Goal: Transaction & Acquisition: Obtain resource

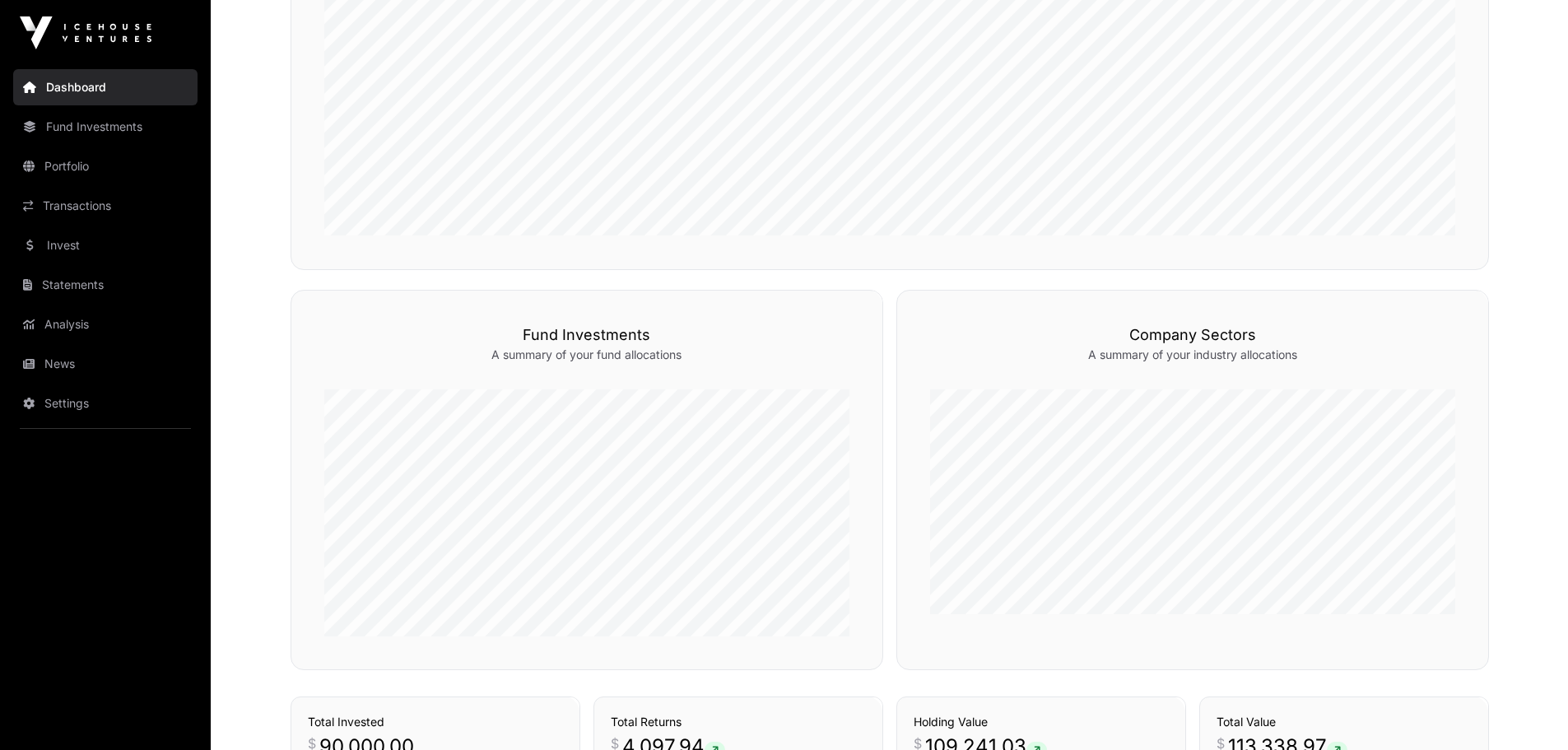
scroll to position [390, 0]
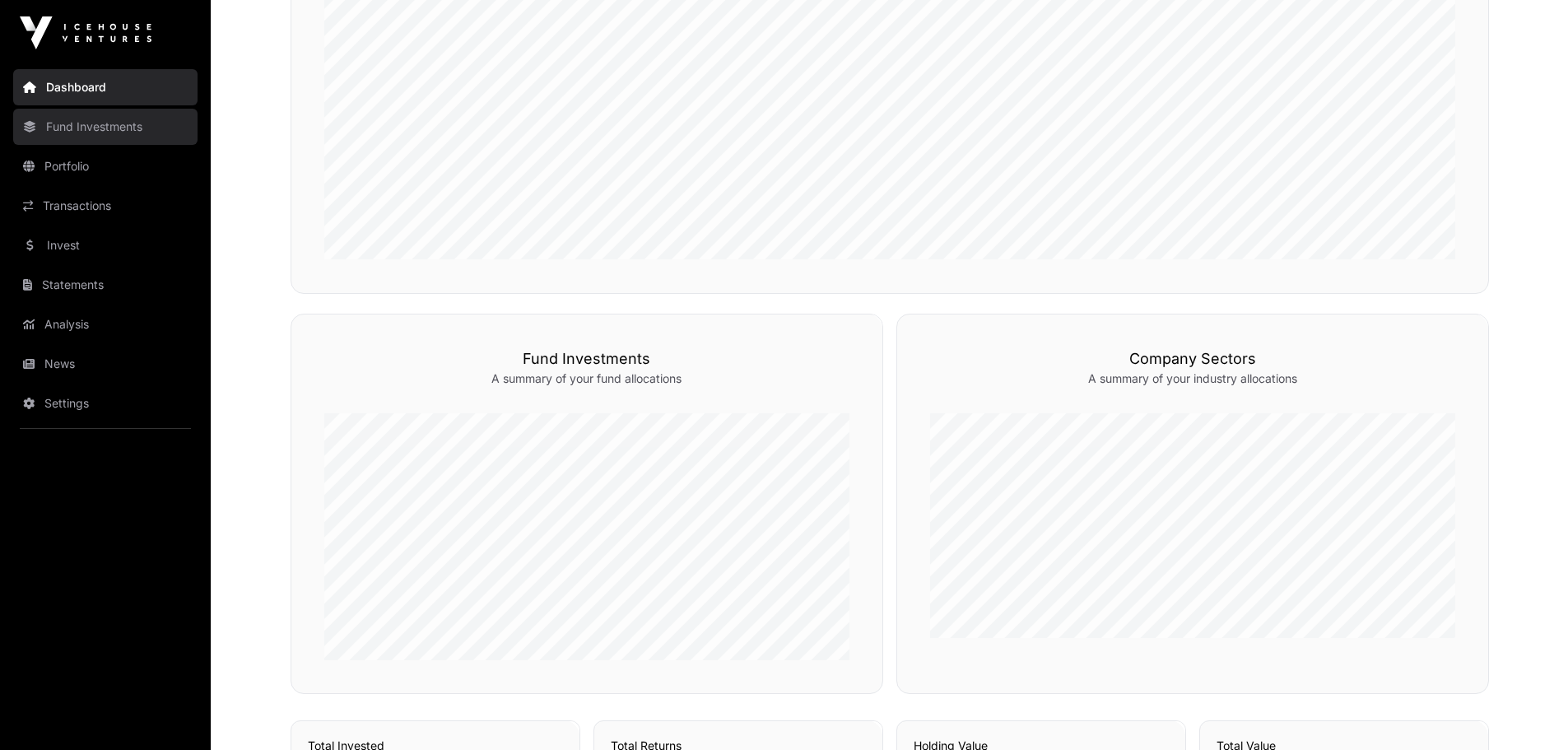
click at [128, 131] on link "Fund Investments" at bounding box center [105, 127] width 184 height 37
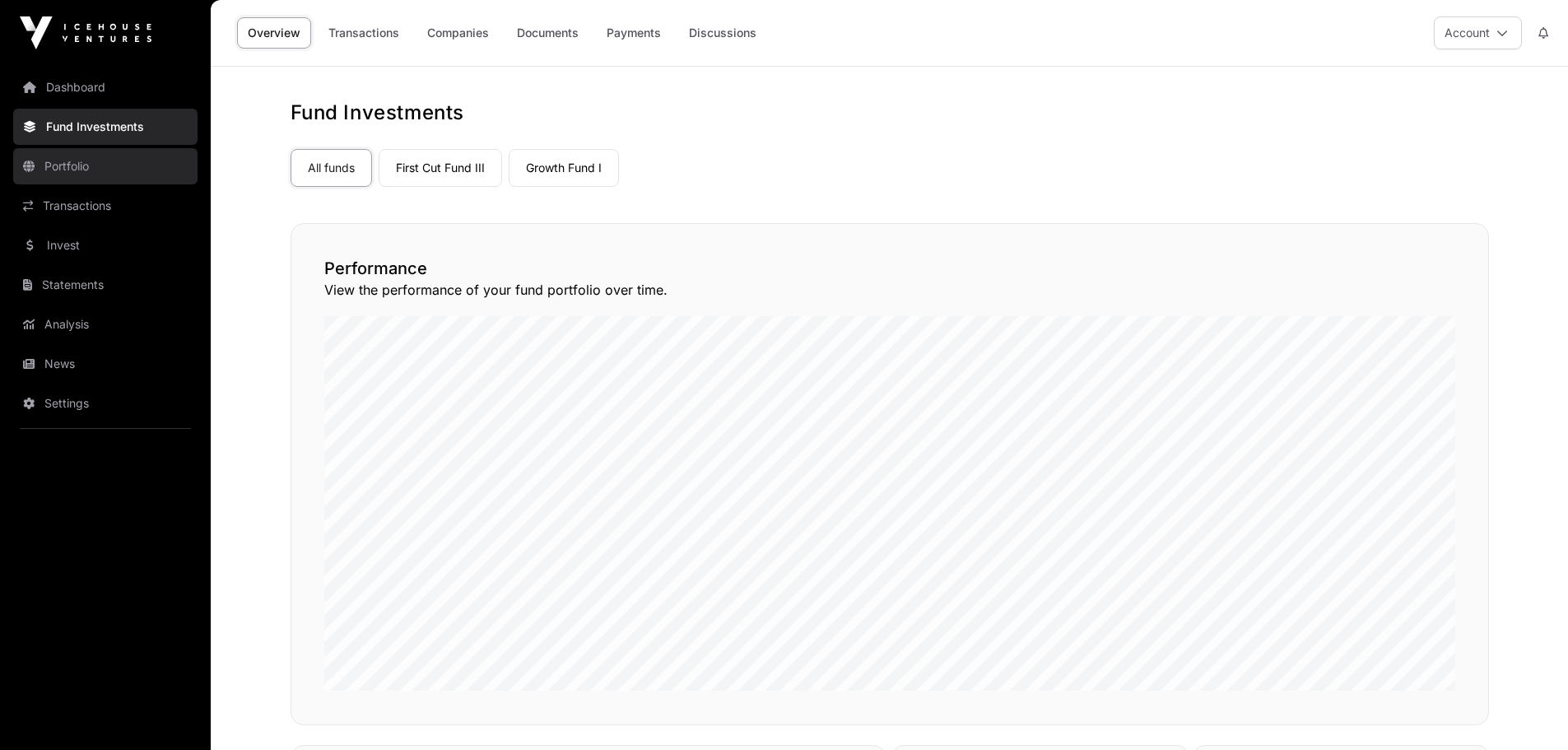
click at [106, 174] on link "Portfolio" at bounding box center [105, 166] width 184 height 37
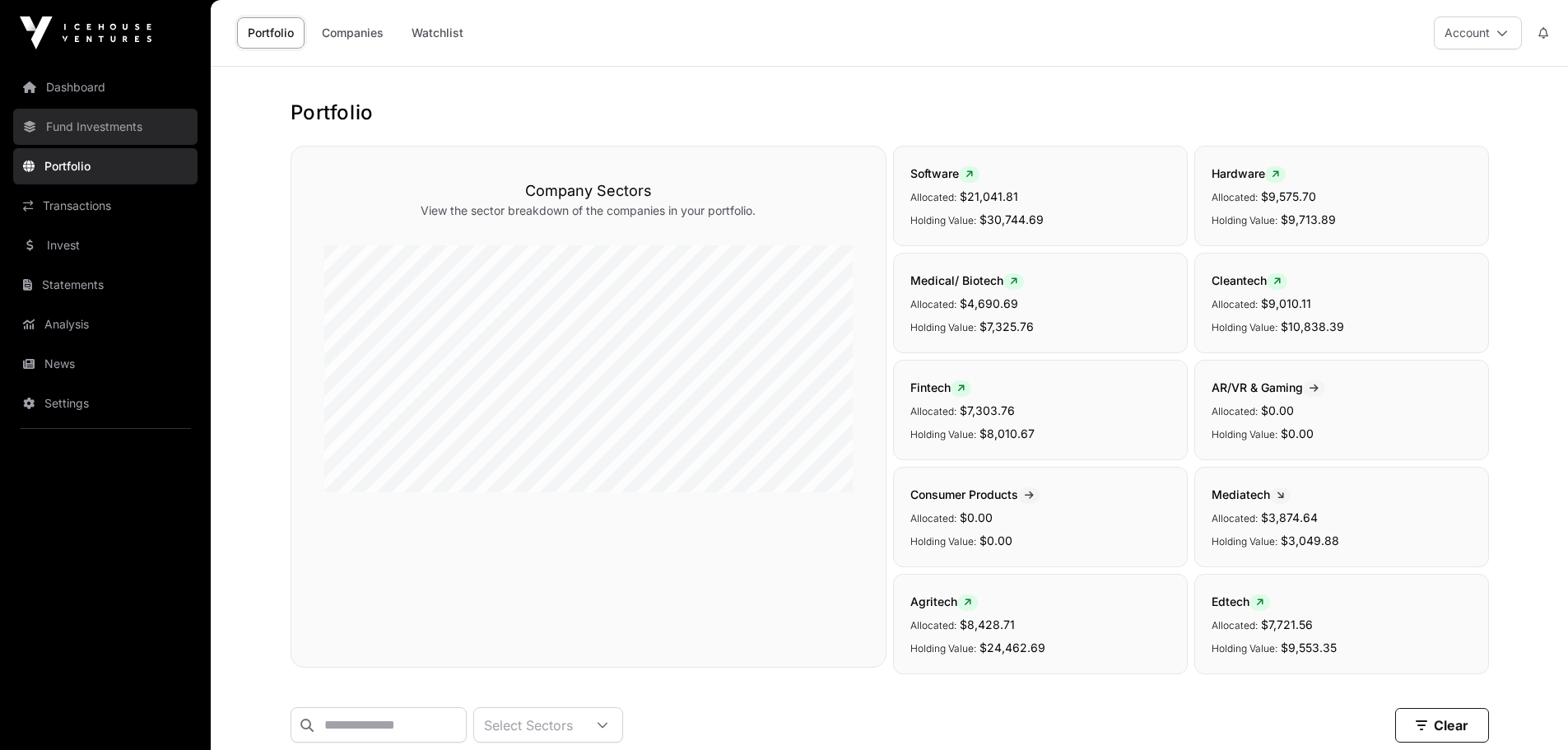
click at [100, 133] on link "Fund Investments" at bounding box center [105, 127] width 184 height 37
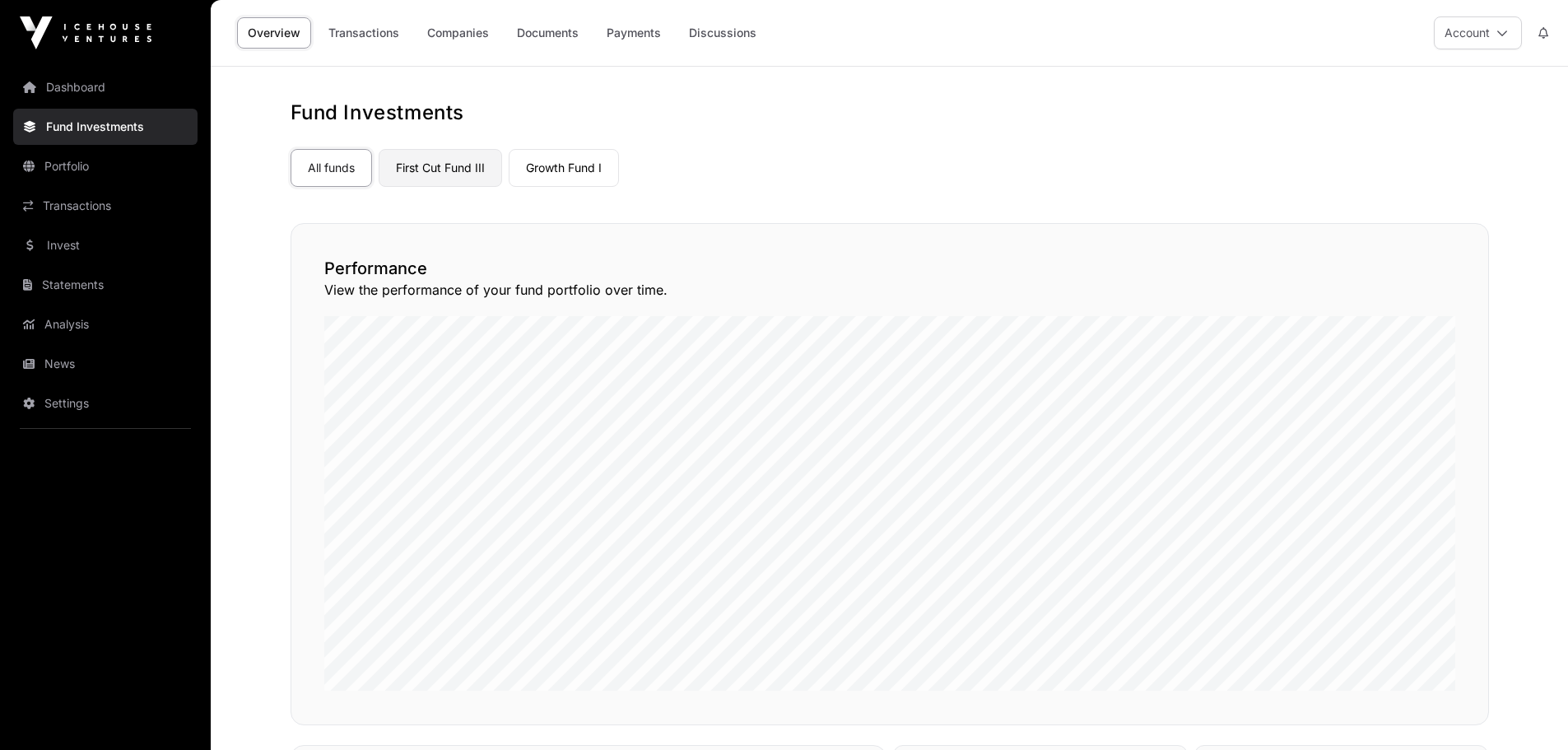
click at [446, 177] on link "First Cut Fund III" at bounding box center [440, 168] width 123 height 38
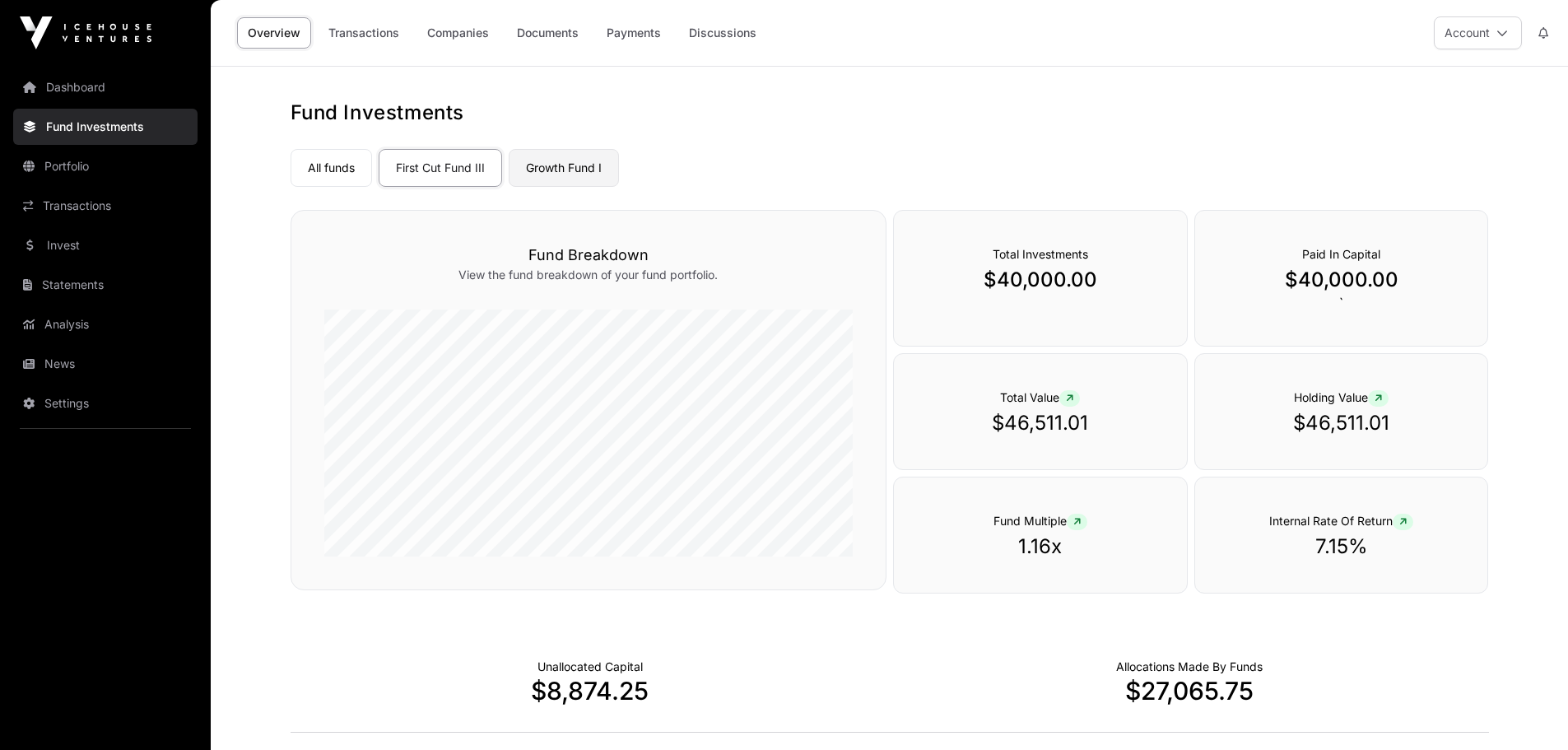
click at [549, 165] on link "Growth Fund I" at bounding box center [564, 168] width 110 height 38
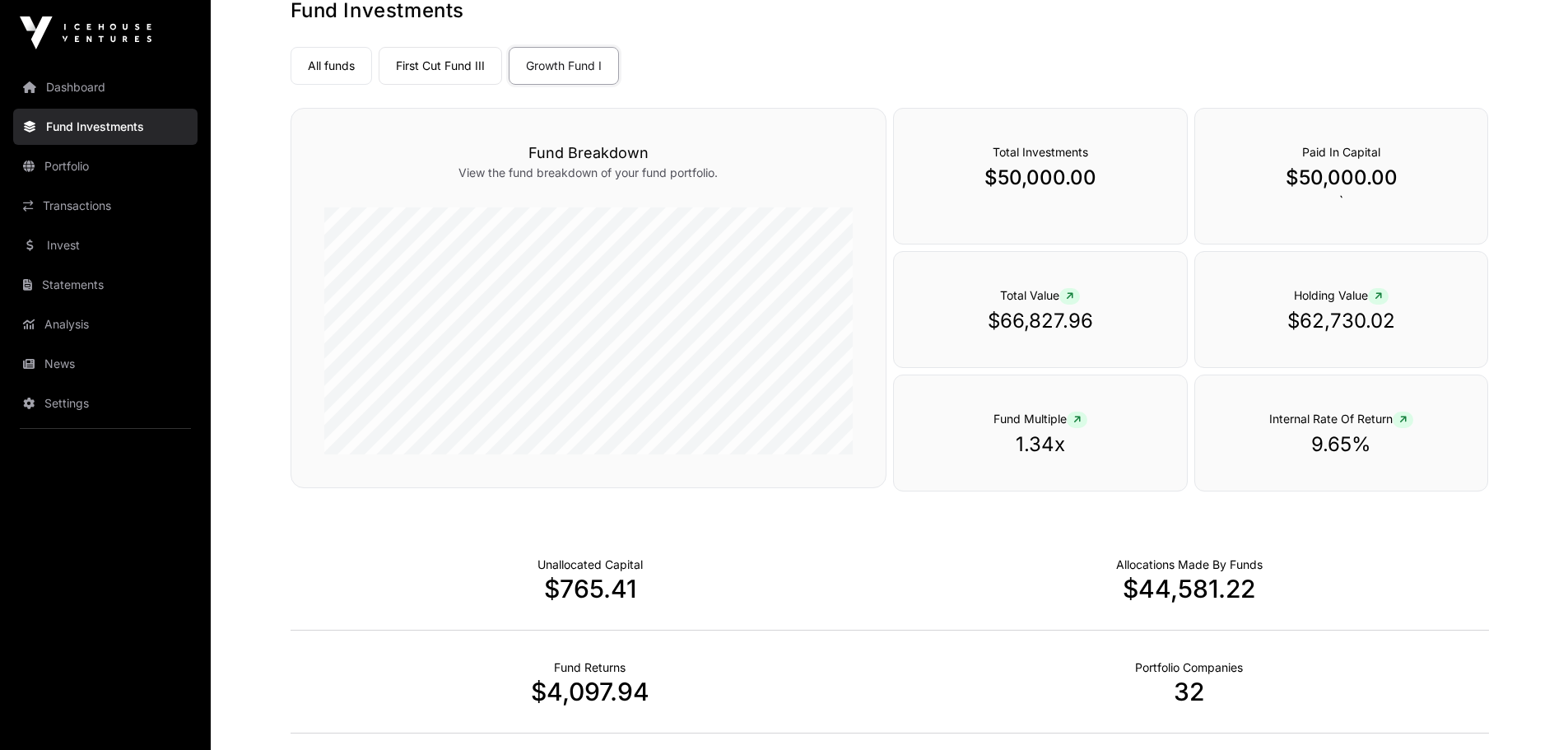
scroll to position [101, 0]
click at [74, 207] on link "Transactions" at bounding box center [105, 206] width 184 height 37
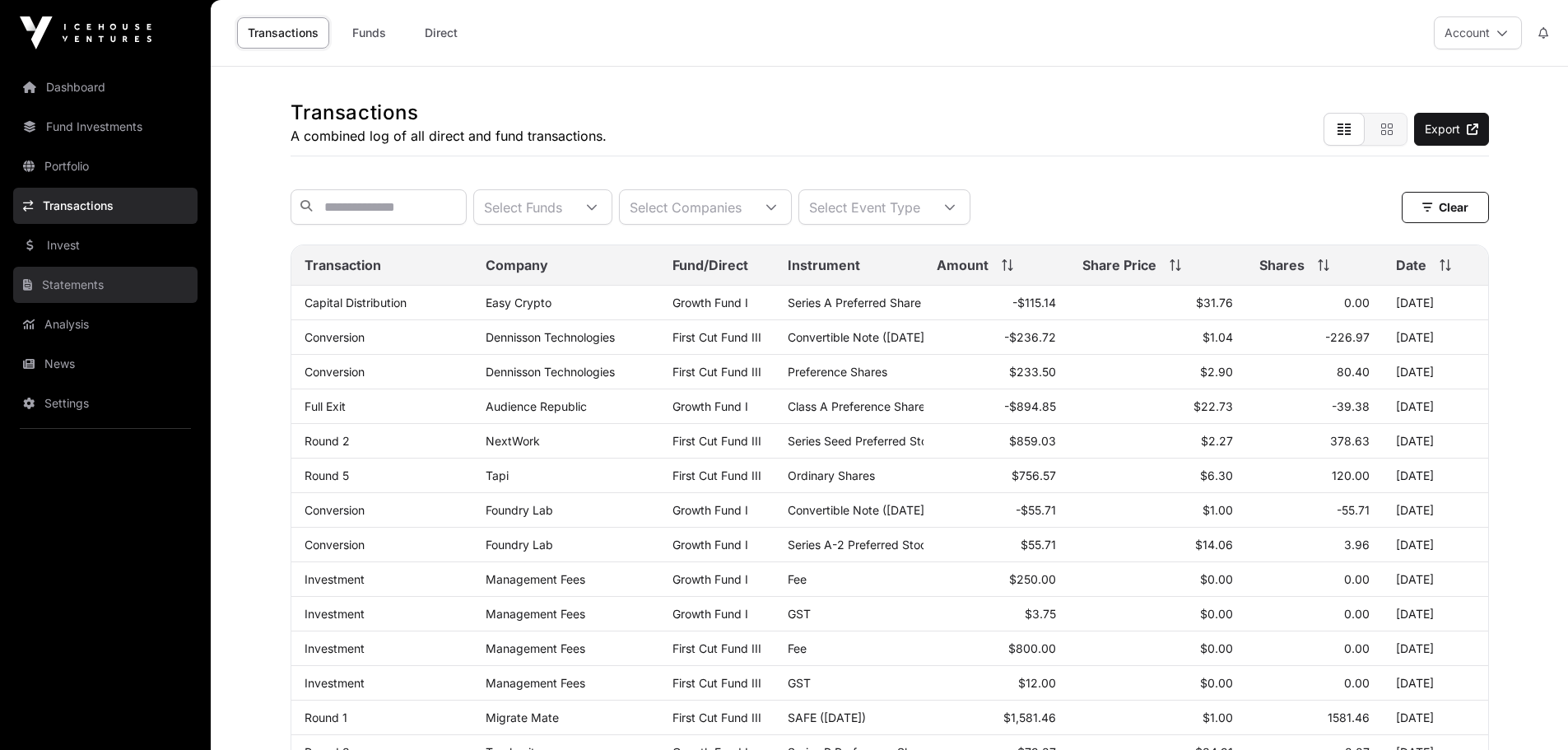
click at [76, 296] on link "Statements" at bounding box center [105, 285] width 184 height 37
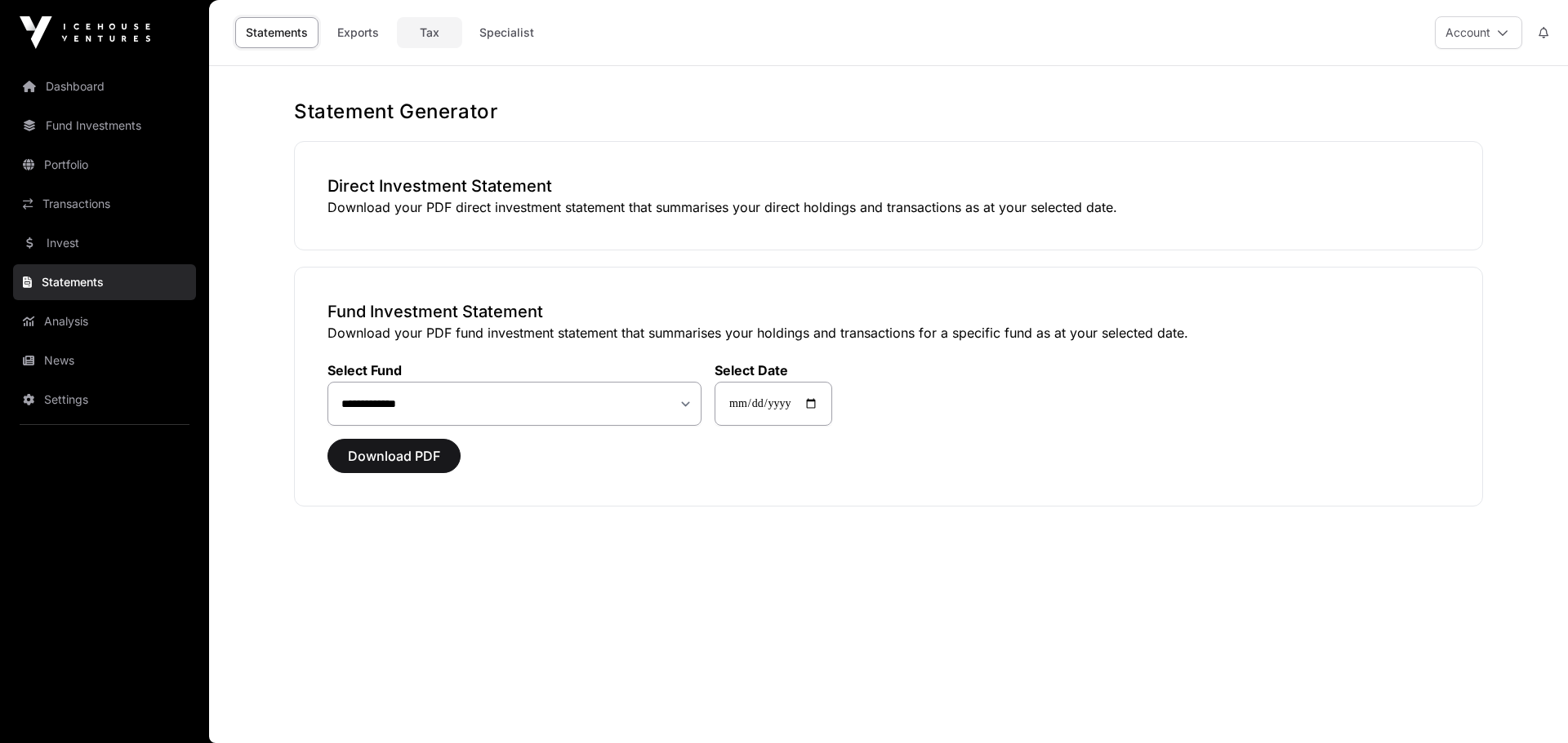
click at [428, 34] on link "Tax" at bounding box center [429, 32] width 65 height 31
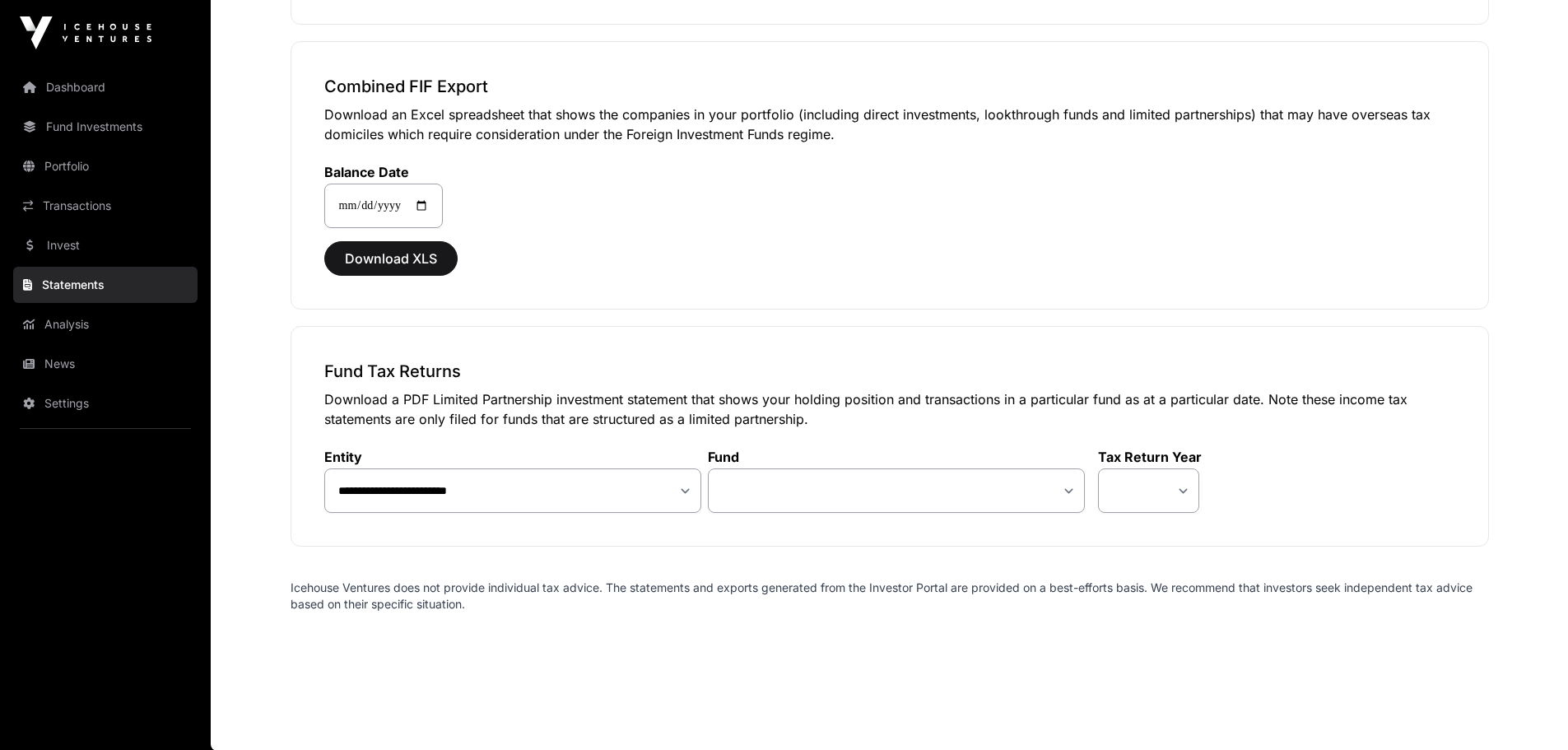
scroll to position [917, 0]
click at [1065, 482] on select "**********" at bounding box center [896, 490] width 377 height 44
select select "**"
click at [708, 468] on select "**********" at bounding box center [896, 490] width 377 height 44
click at [1190, 487] on select "**** **** ****" at bounding box center [1149, 490] width 101 height 44
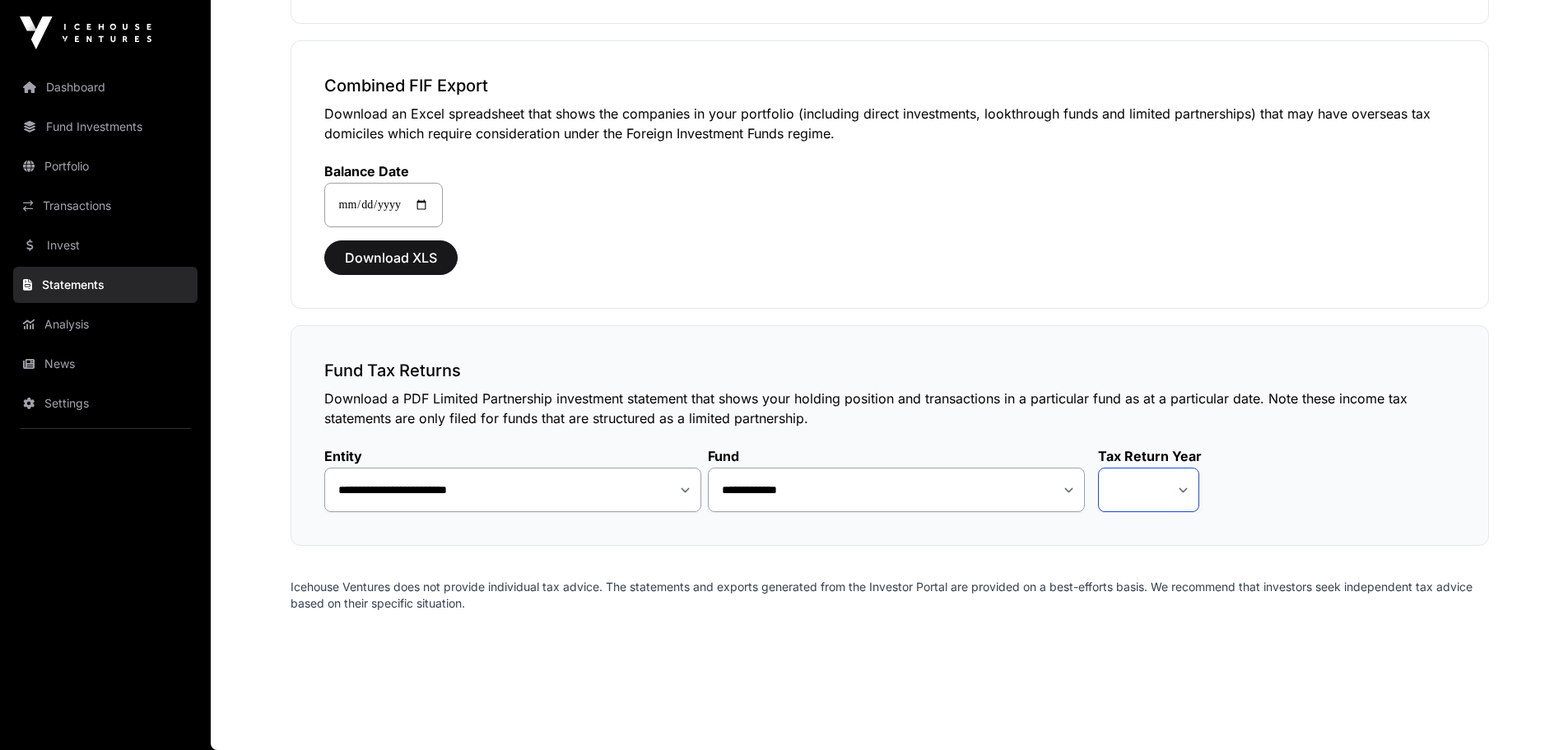
select select "*"
click at [1098, 468] on select "**** **** ****" at bounding box center [1149, 490] width 101 height 44
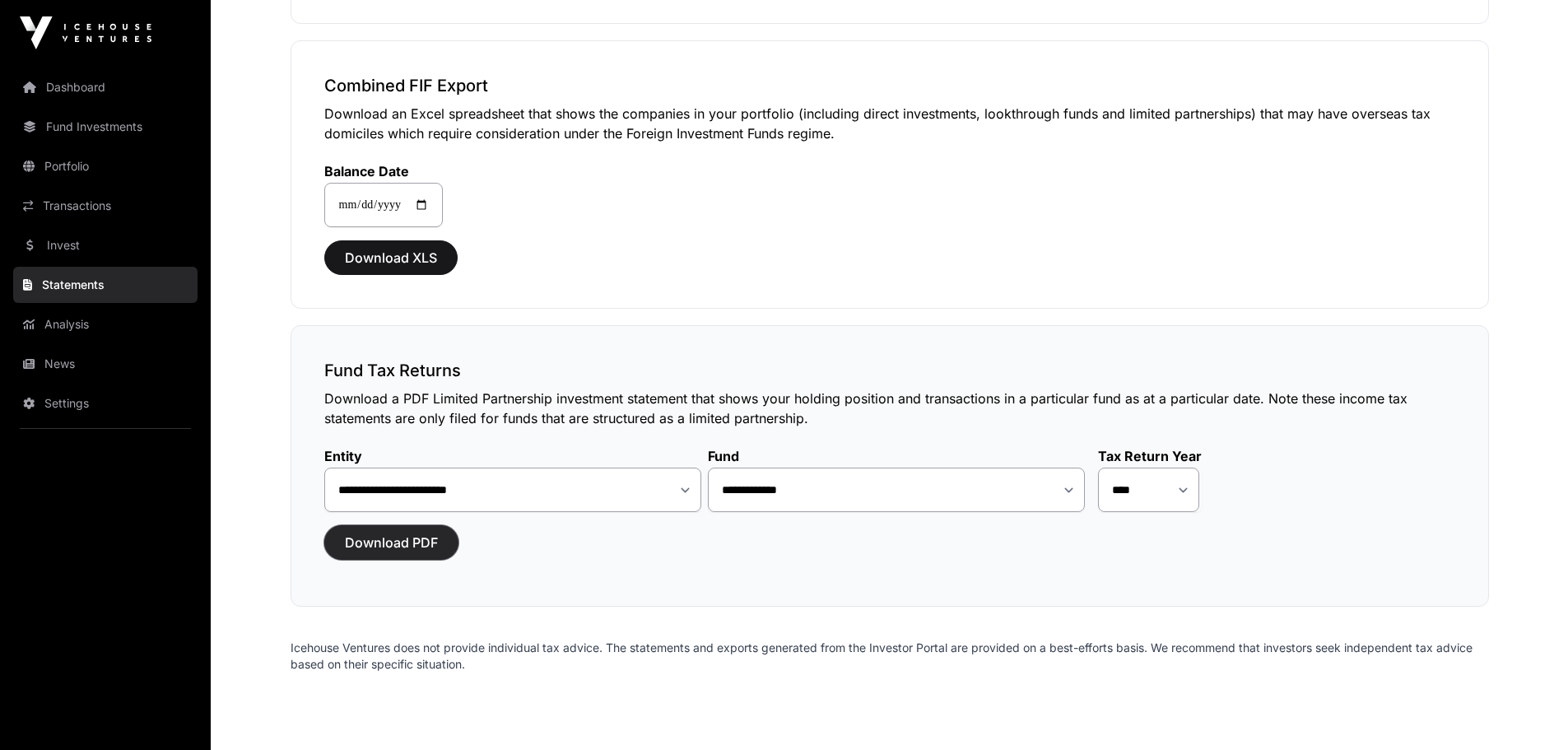
click at [429, 537] on span "Download PDF" at bounding box center [391, 542] width 93 height 20
click at [100, 164] on link "Portfolio" at bounding box center [105, 166] width 184 height 37
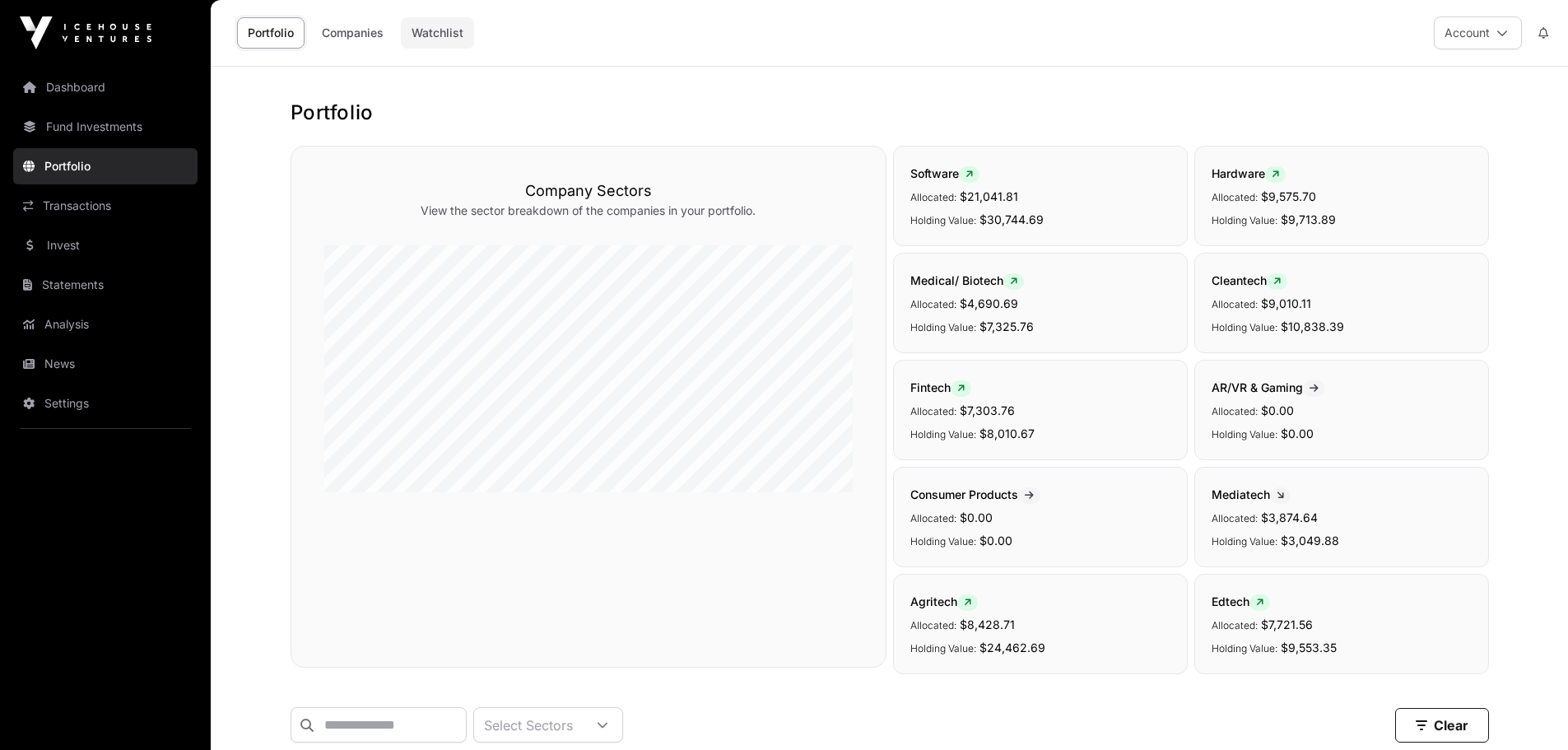
click at [434, 31] on link "Watchlist" at bounding box center [438, 32] width 73 height 31
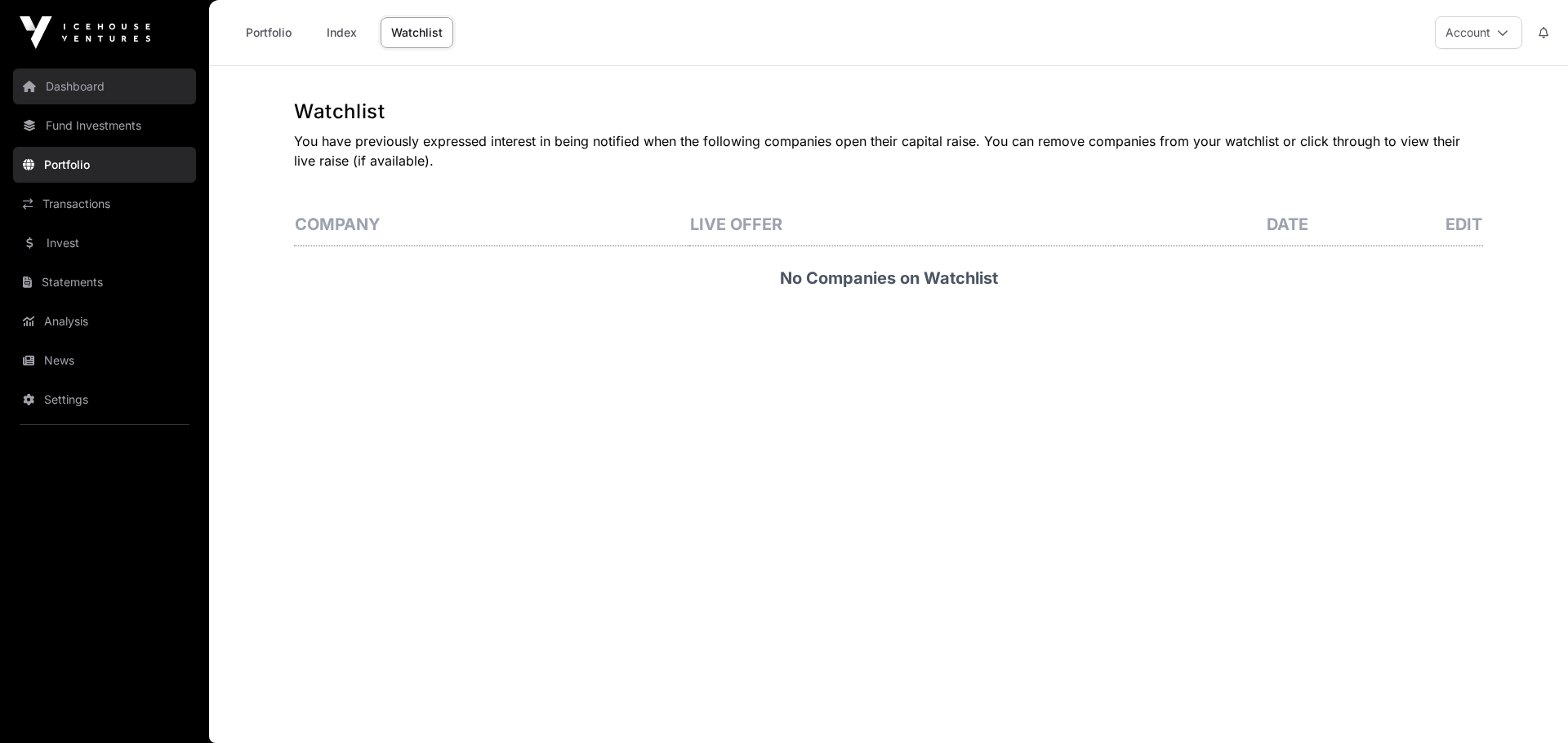
click at [82, 86] on link "Dashboard" at bounding box center [104, 87] width 183 height 36
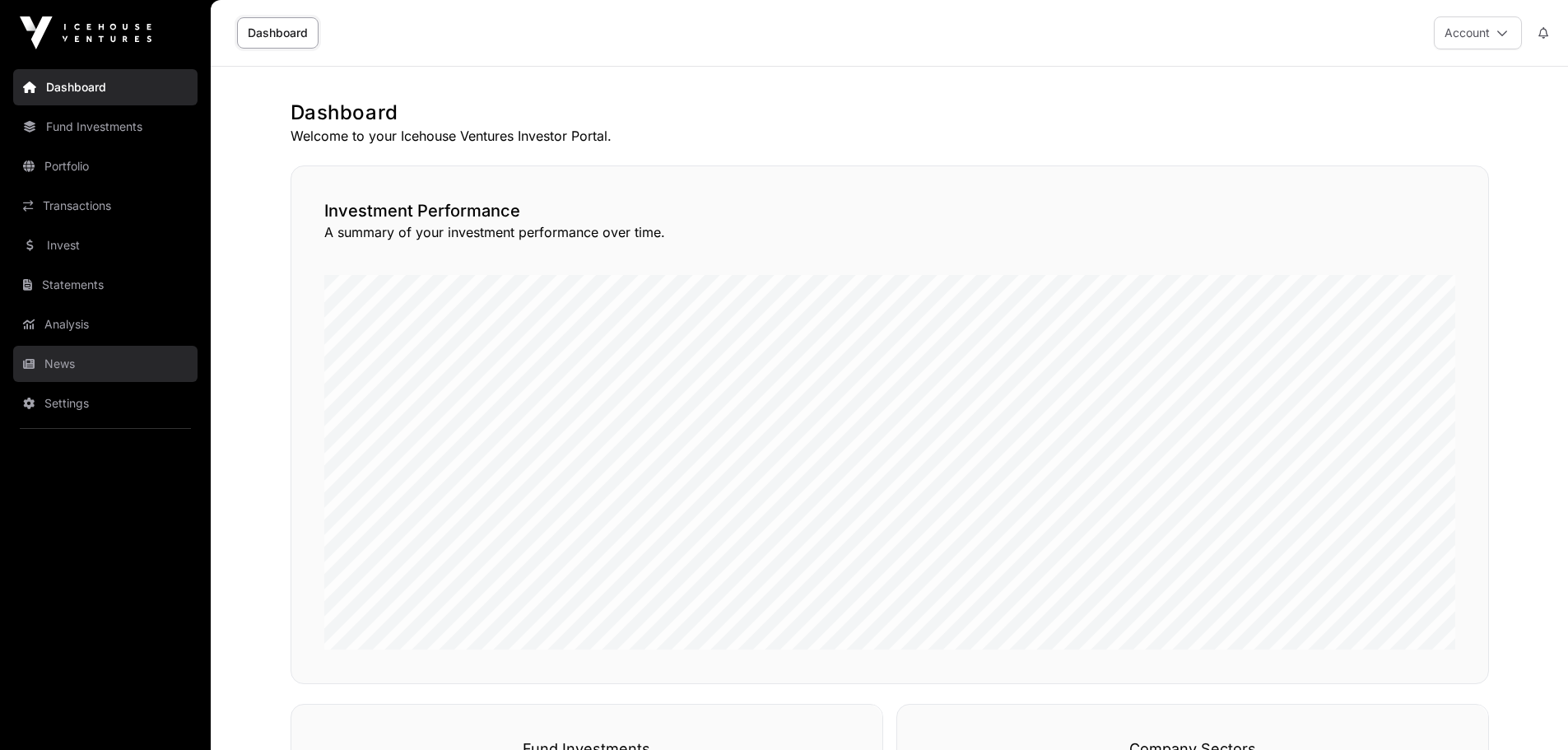
click at [52, 359] on link "News" at bounding box center [105, 364] width 184 height 37
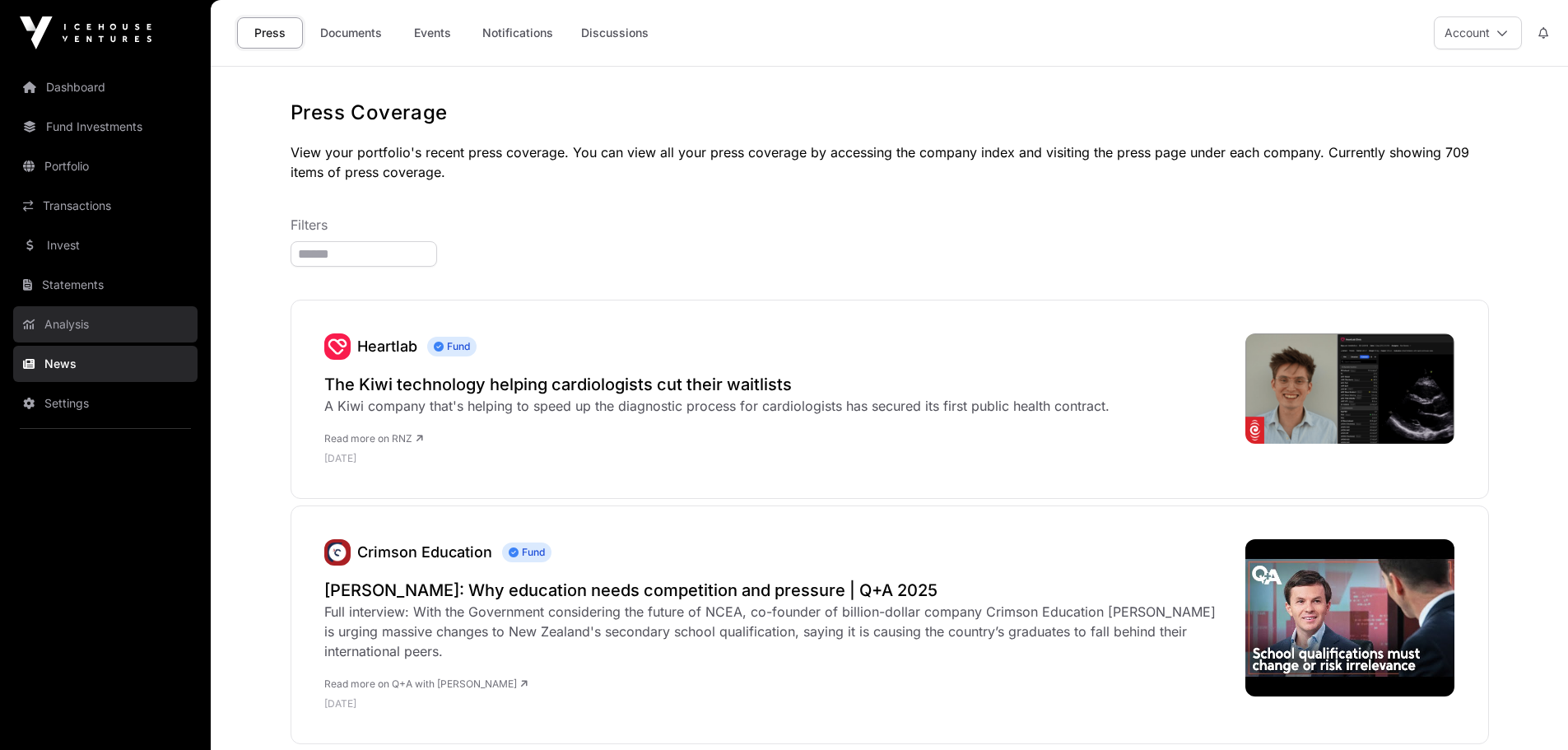
click at [49, 321] on link "Analysis" at bounding box center [105, 324] width 184 height 37
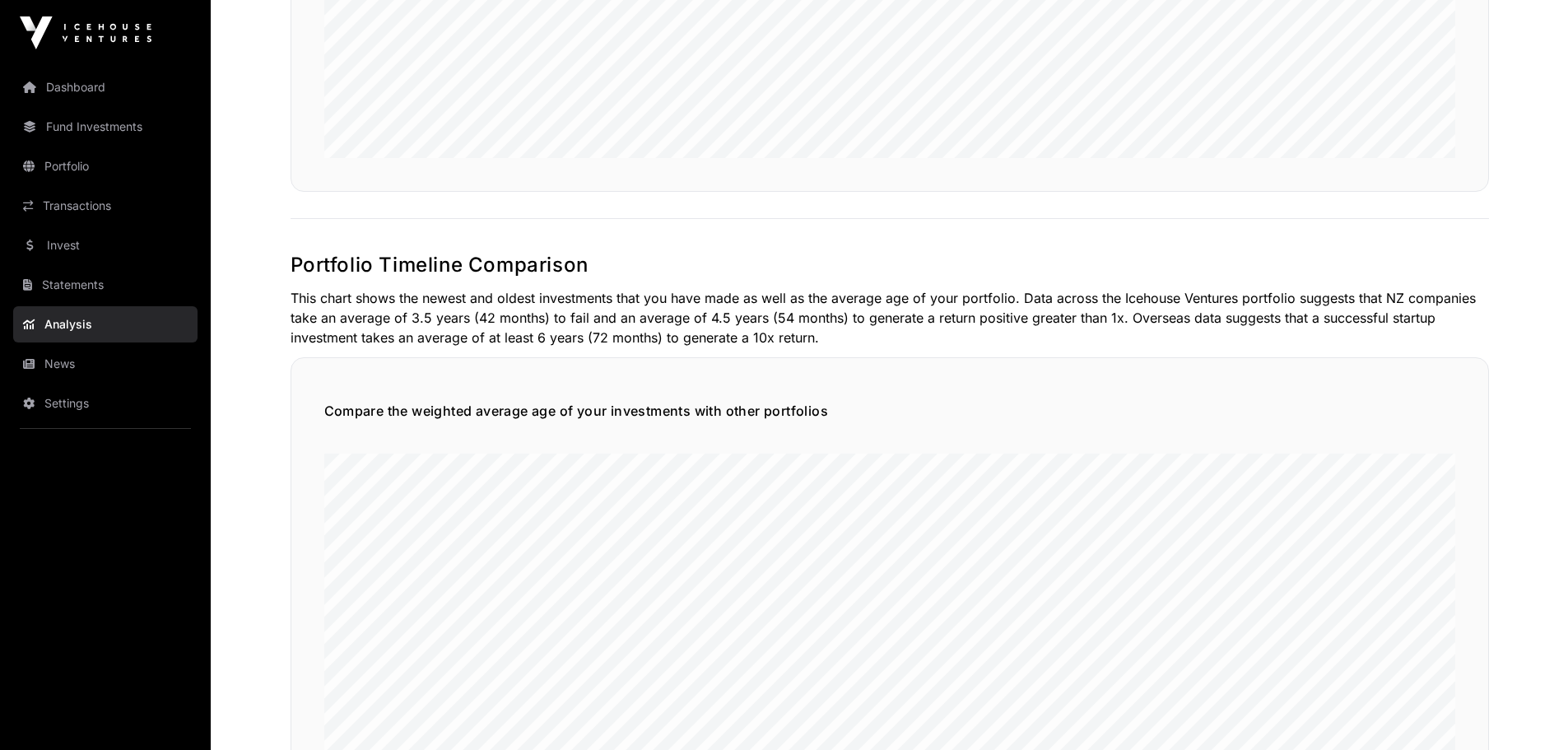
scroll to position [1565, 0]
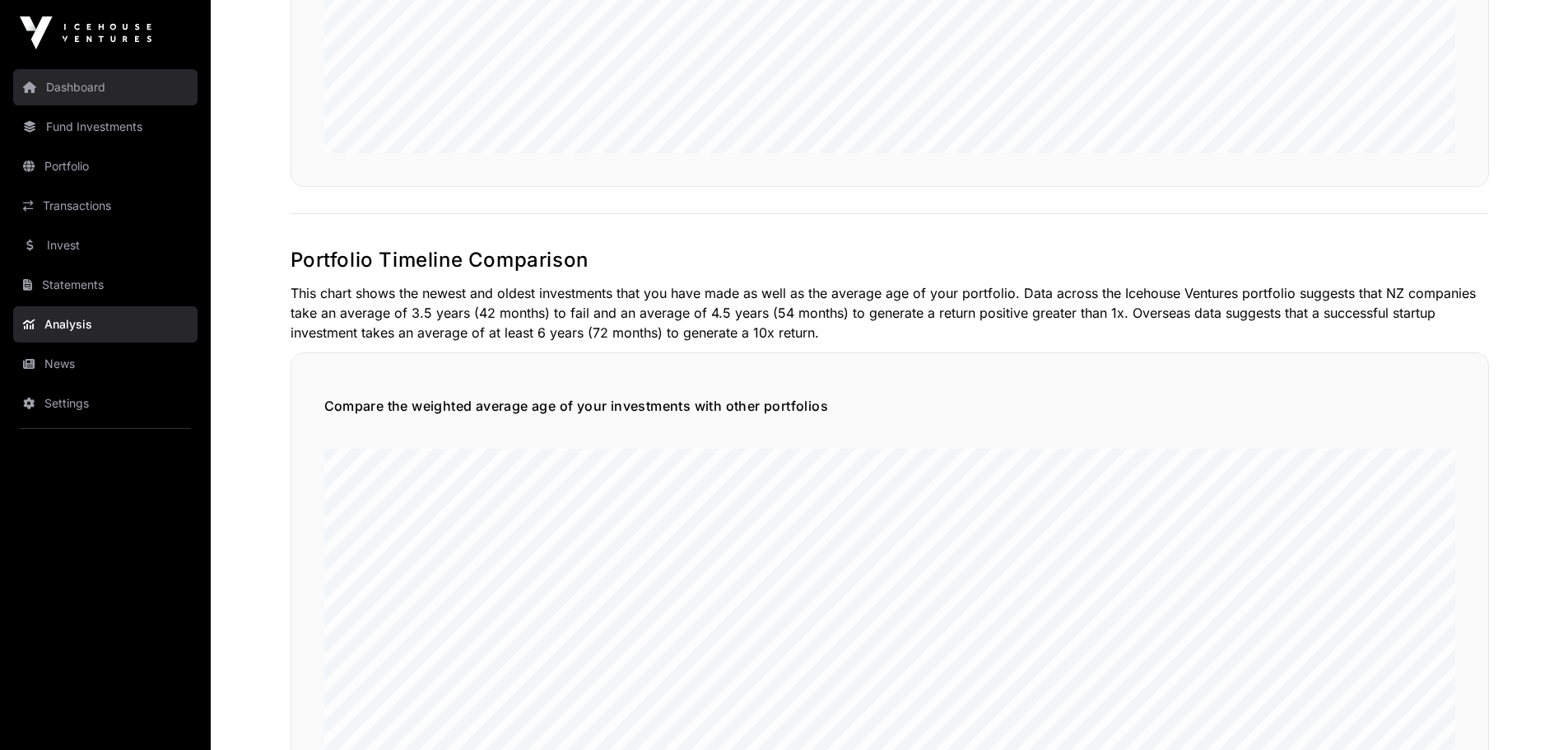
click at [75, 84] on link "Dashboard" at bounding box center [105, 87] width 184 height 37
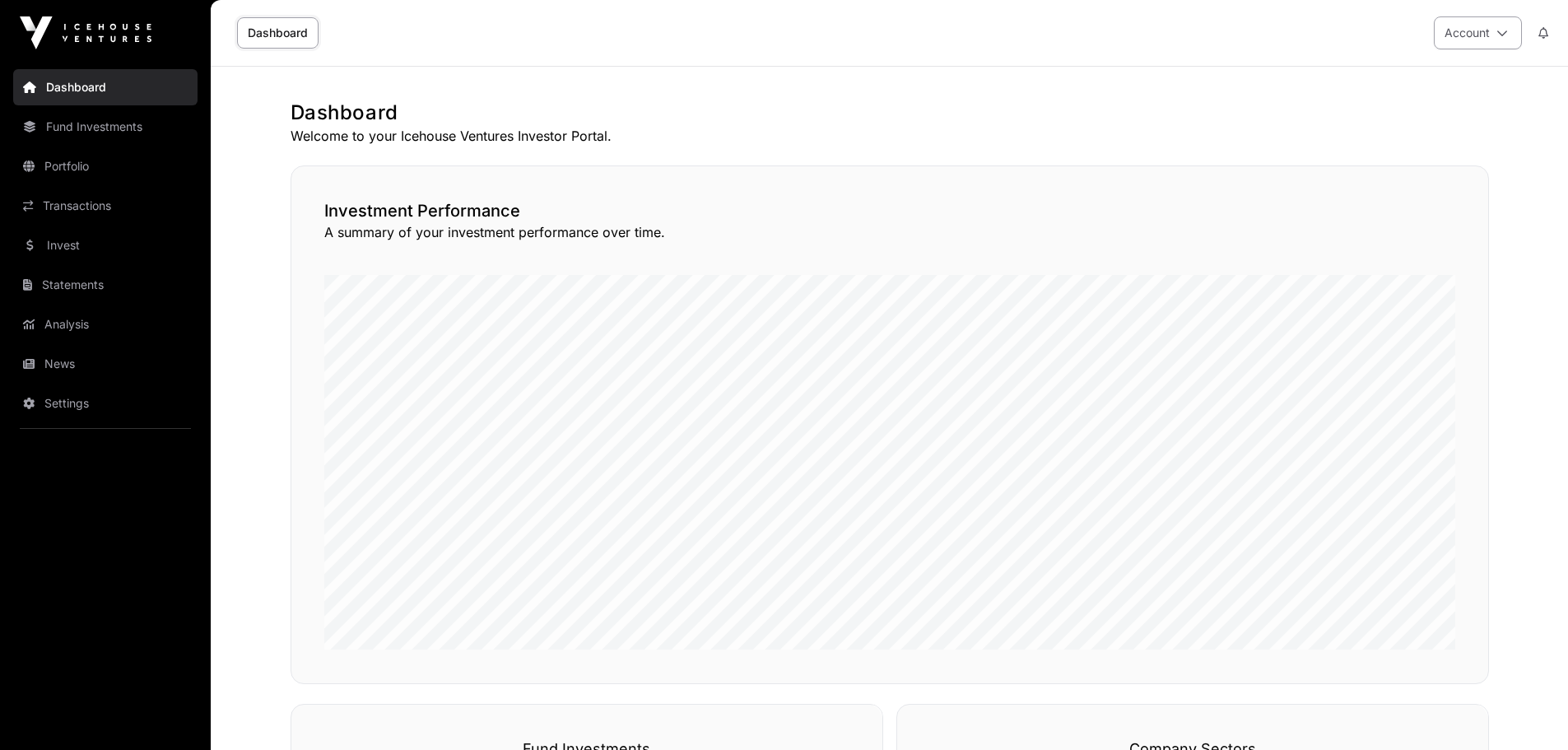
click at [1499, 28] on icon at bounding box center [1502, 33] width 11 height 11
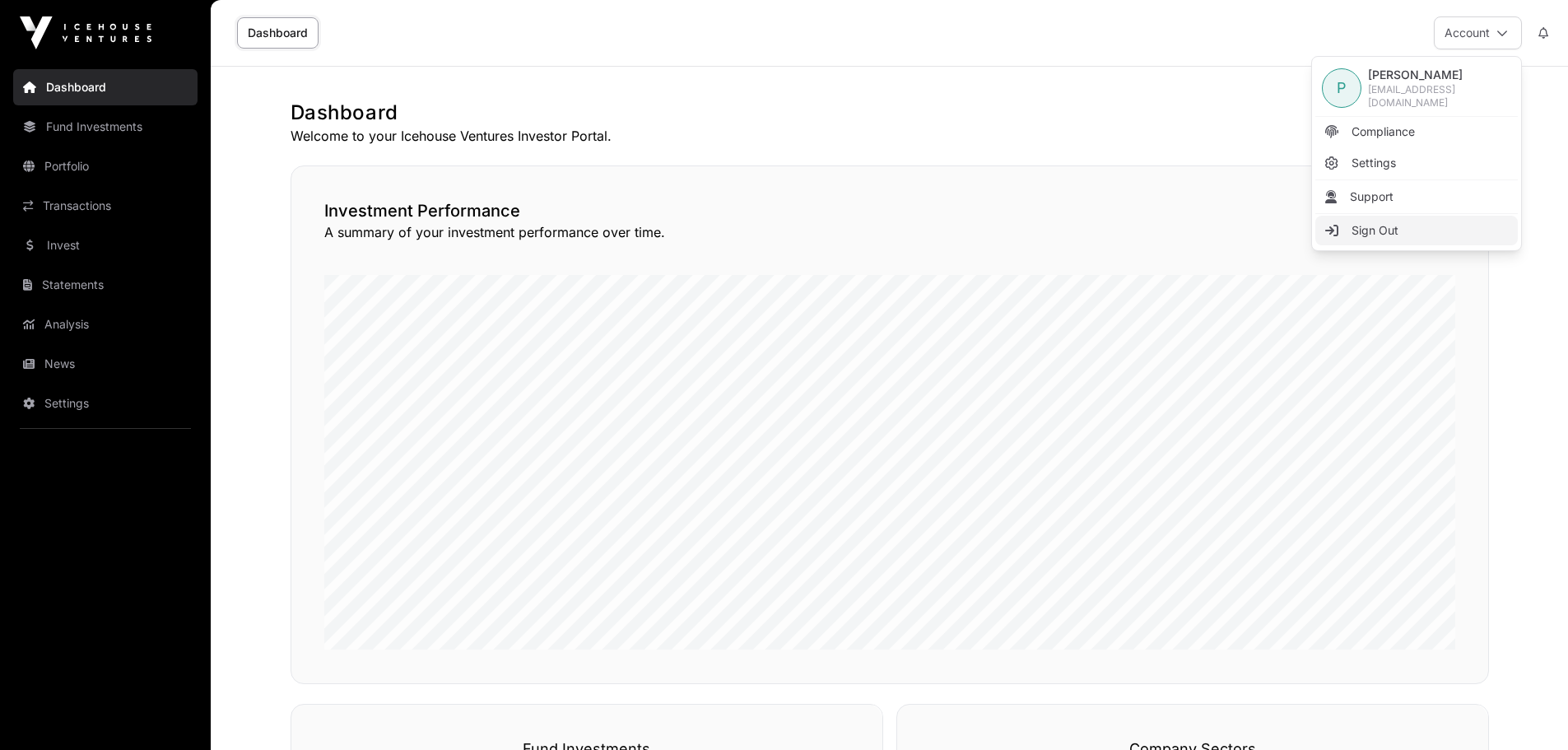
click at [1375, 223] on span "Sign Out" at bounding box center [1375, 231] width 47 height 17
